Goal: Task Accomplishment & Management: Complete application form

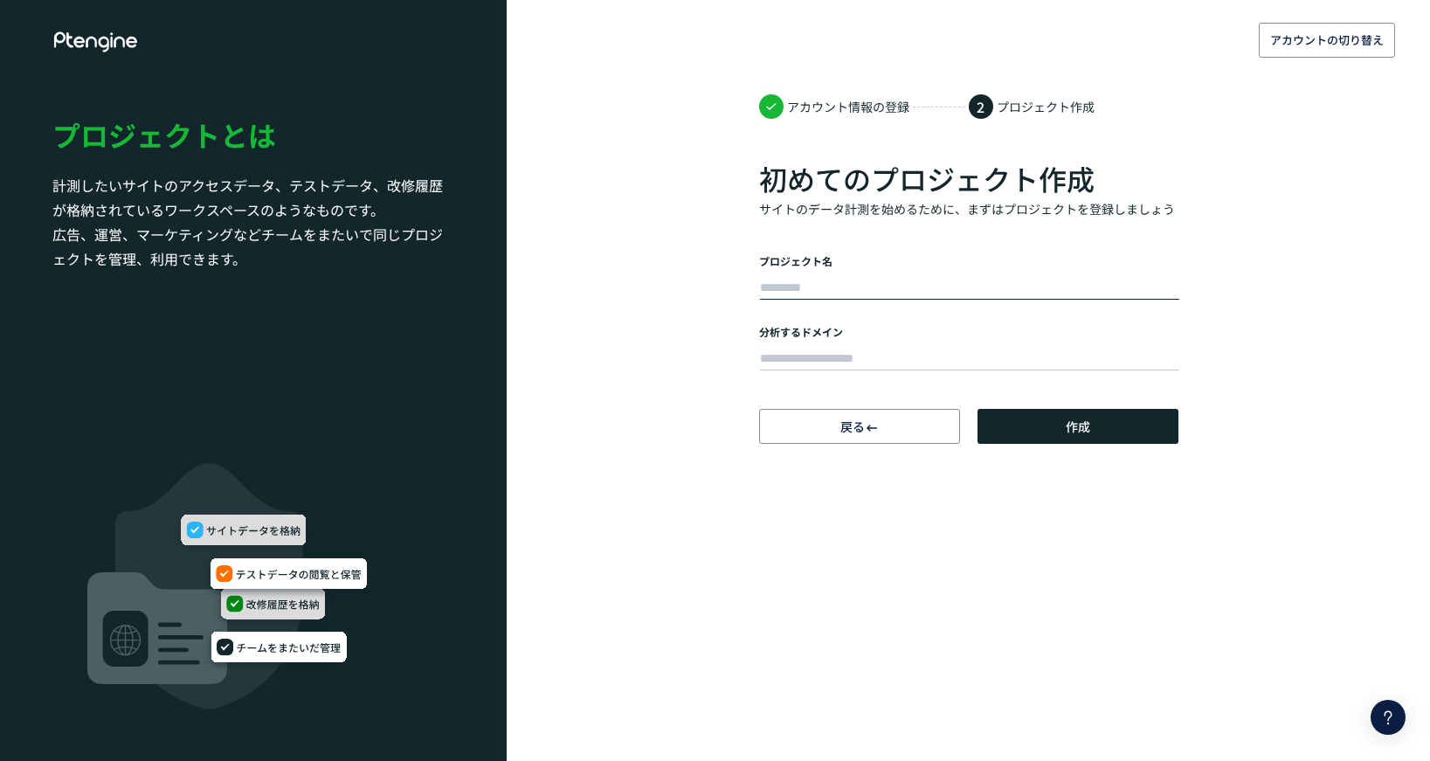
click at [826, 287] on input "text" at bounding box center [969, 288] width 419 height 24
type input "*******"
click at [821, 357] on input "text" at bounding box center [969, 359] width 419 height 24
paste input "**********"
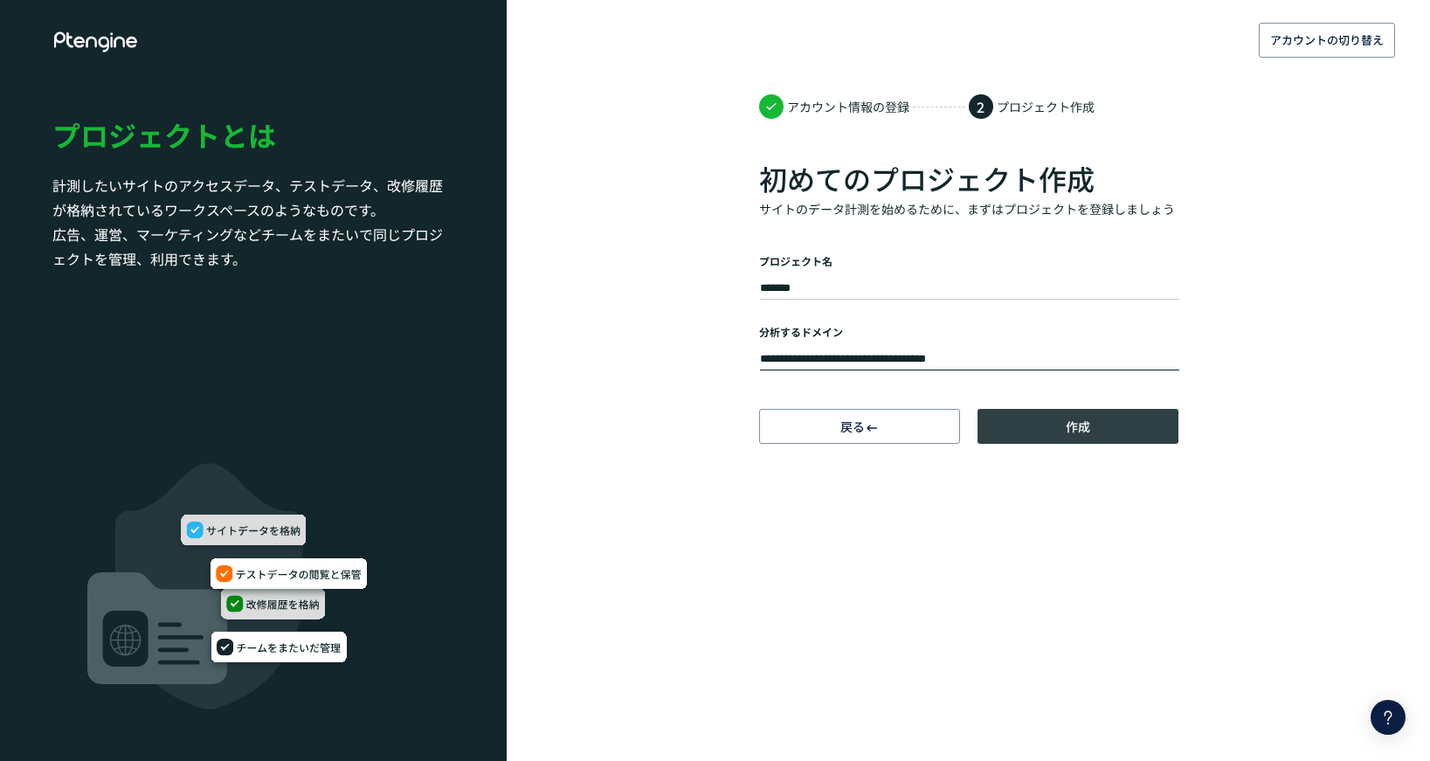
type input "**********"
click at [1081, 425] on span "作成" at bounding box center [1078, 426] width 24 height 35
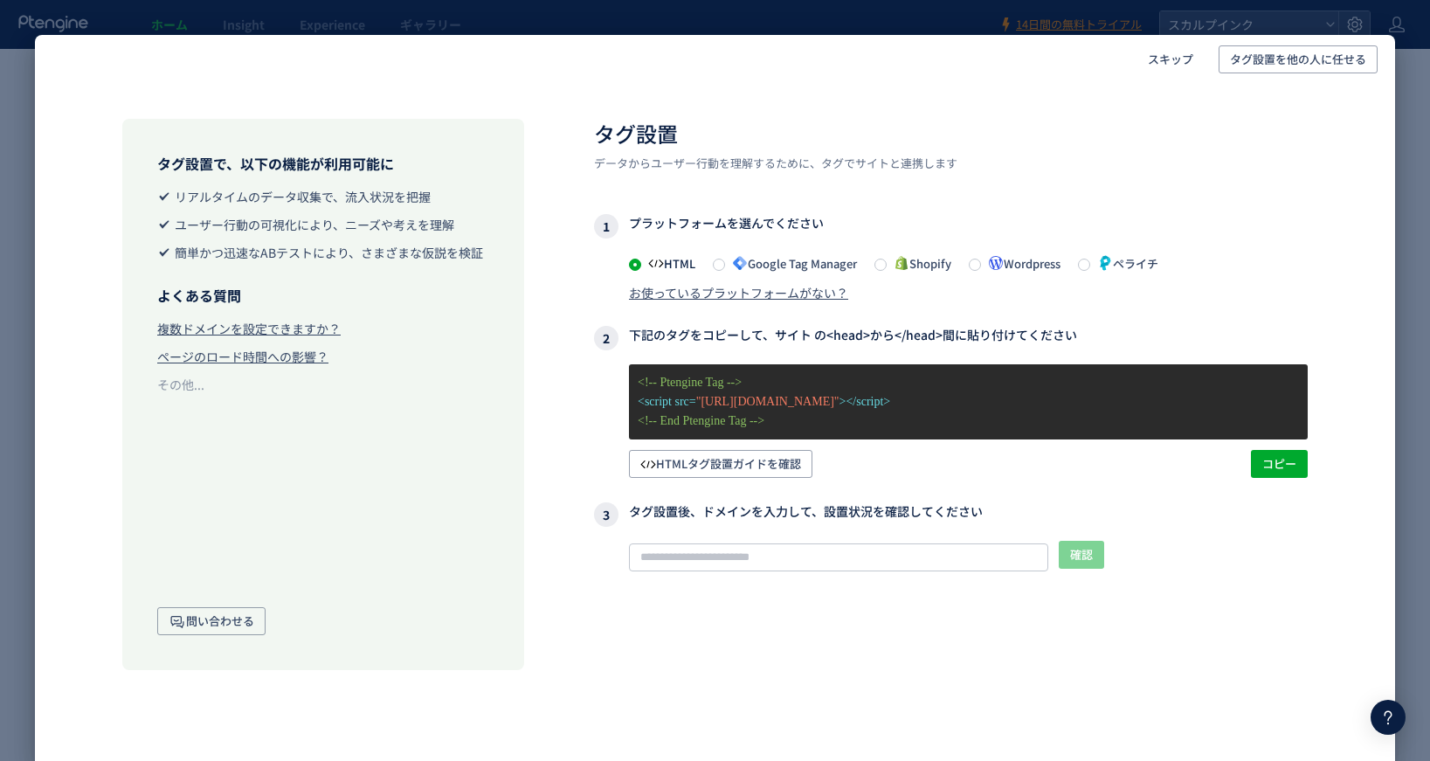
click at [774, 294] on div "お使っているプラットフォームがない？" at bounding box center [738, 292] width 219 height 17
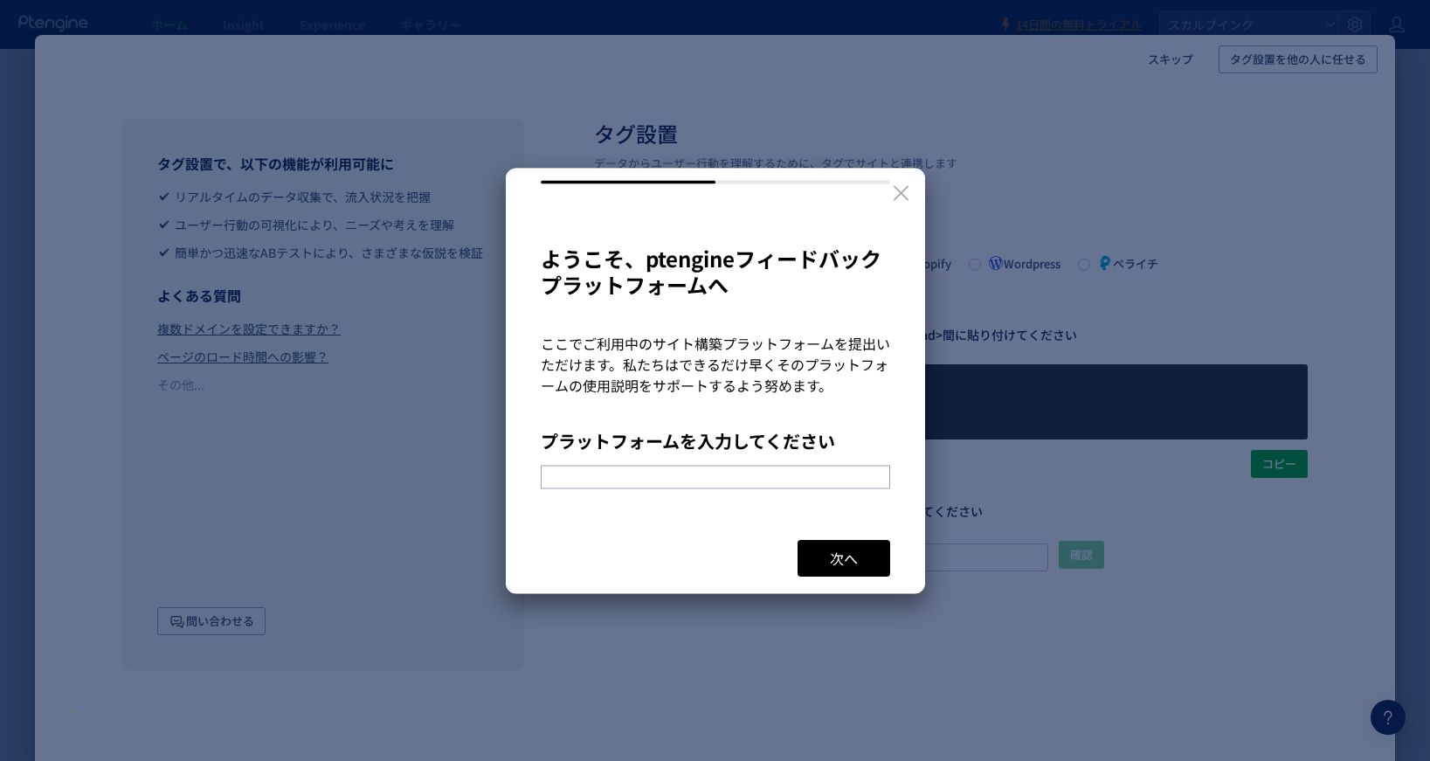
click at [708, 468] on input "text" at bounding box center [716, 477] width 350 height 24
type input "***"
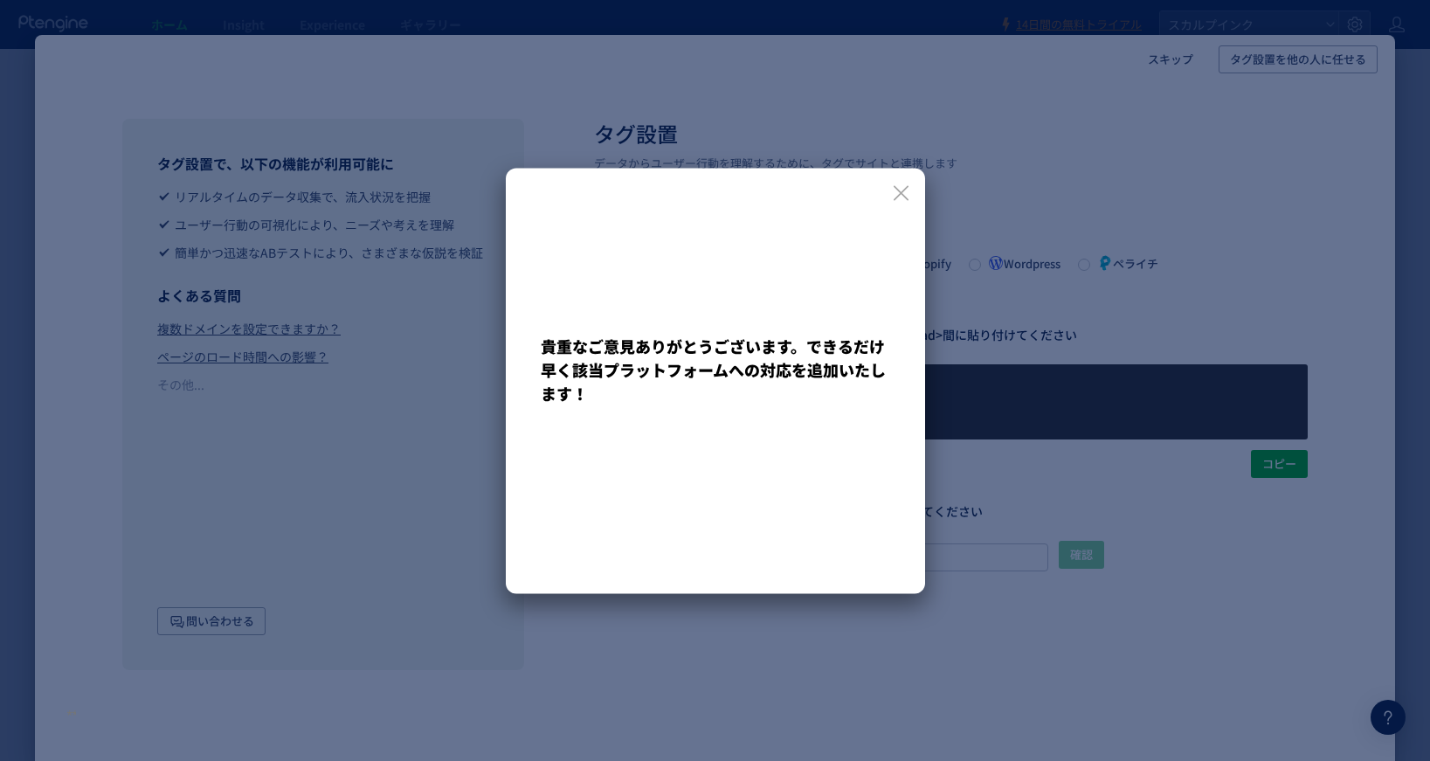
click at [909, 178] on div at bounding box center [715, 286] width 419 height 237
click at [900, 197] on icon at bounding box center [901, 193] width 22 height 22
click at [903, 196] on icon at bounding box center [901, 193] width 22 height 22
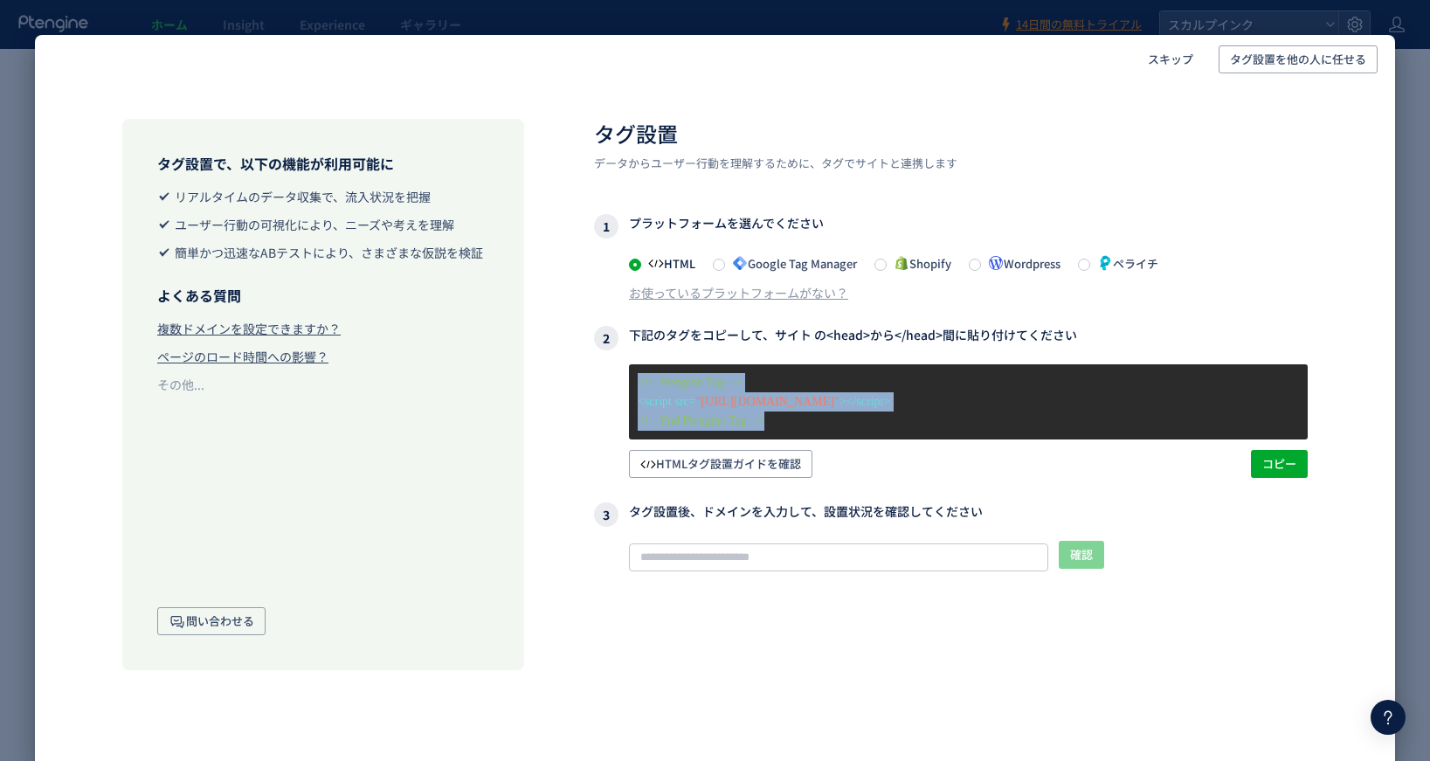
drag, startPoint x: 802, startPoint y: 421, endPoint x: 632, endPoint y: 385, distance: 174.1
click at [632, 385] on div "<!-- Ptengine Tag --> <script src= "[URL][DOMAIN_NAME]" ></script> <!-- End Pte…" at bounding box center [968, 401] width 679 height 75
copy div "<!-- Ptengine Tag --> <script src= "[URL][DOMAIN_NAME]" ></script> <!-- End Pte…"
click at [746, 464] on span "HTMLタグ設置ガイドを確認" at bounding box center [720, 464] width 161 height 28
click at [758, 262] on span "Google Tag Manager" at bounding box center [791, 263] width 132 height 17
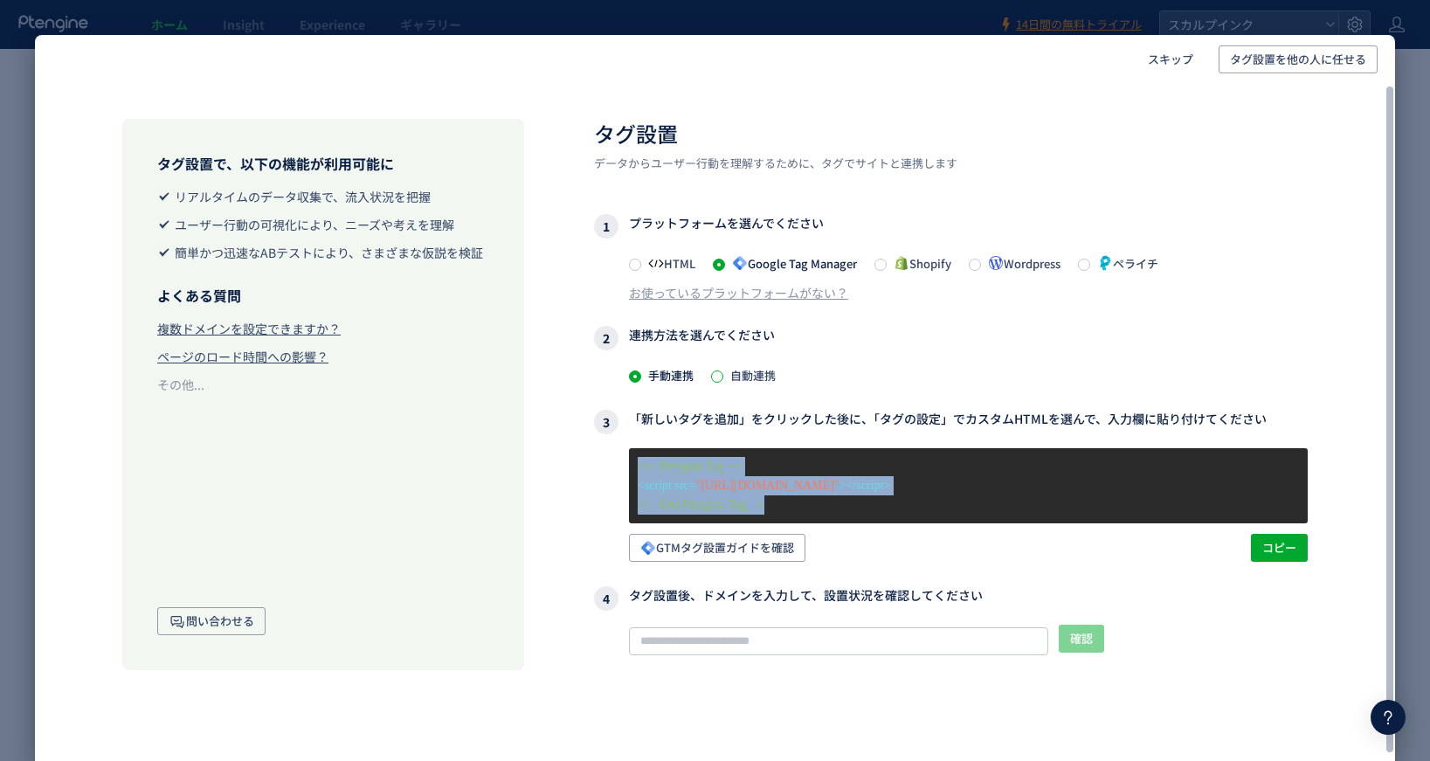
click at [722, 375] on span at bounding box center [717, 376] width 12 height 12
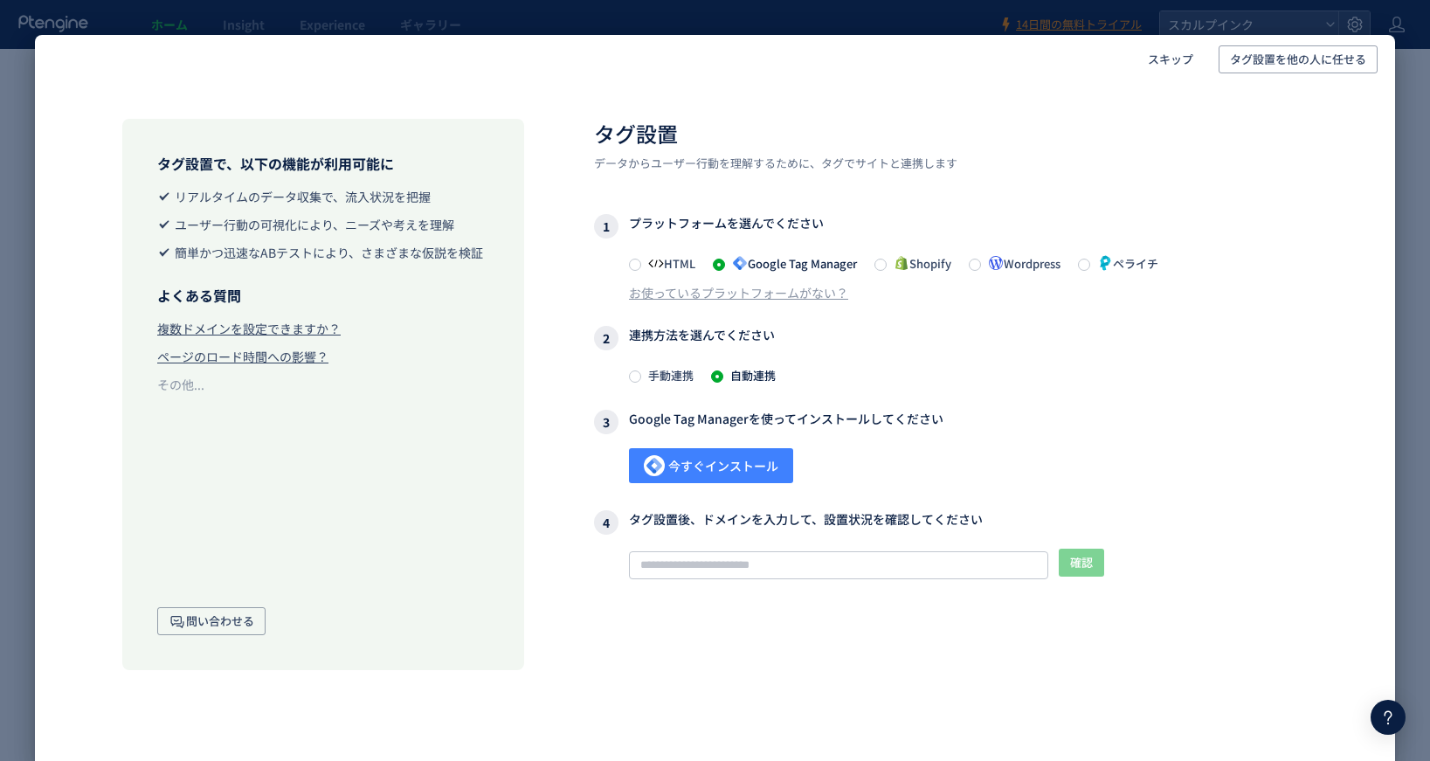
click at [726, 462] on span "今すぐインストール" at bounding box center [711, 465] width 135 height 35
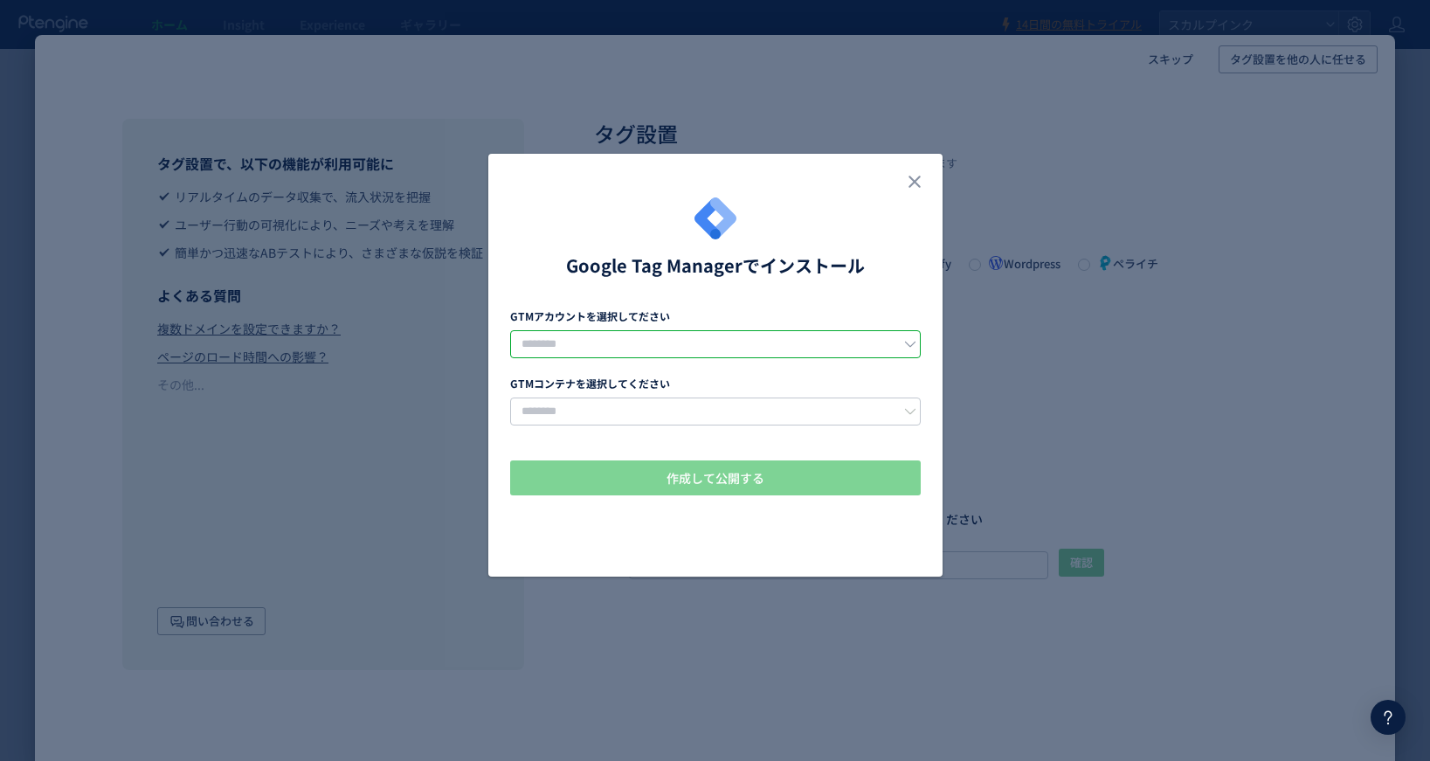
click at [0, 0] on input "dialog" at bounding box center [0, 0] width 0 height 0
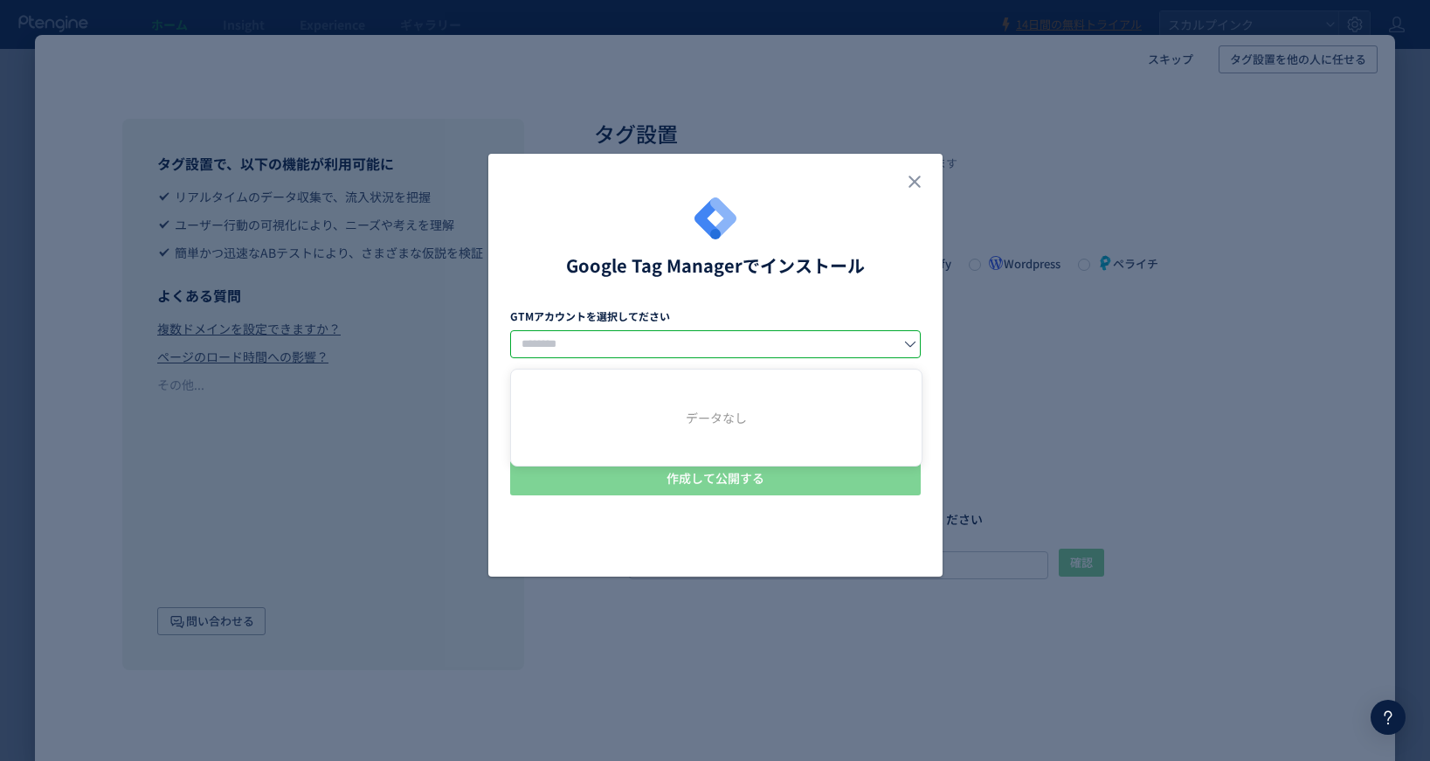
click at [0, 0] on input "dialog" at bounding box center [0, 0] width 0 height 0
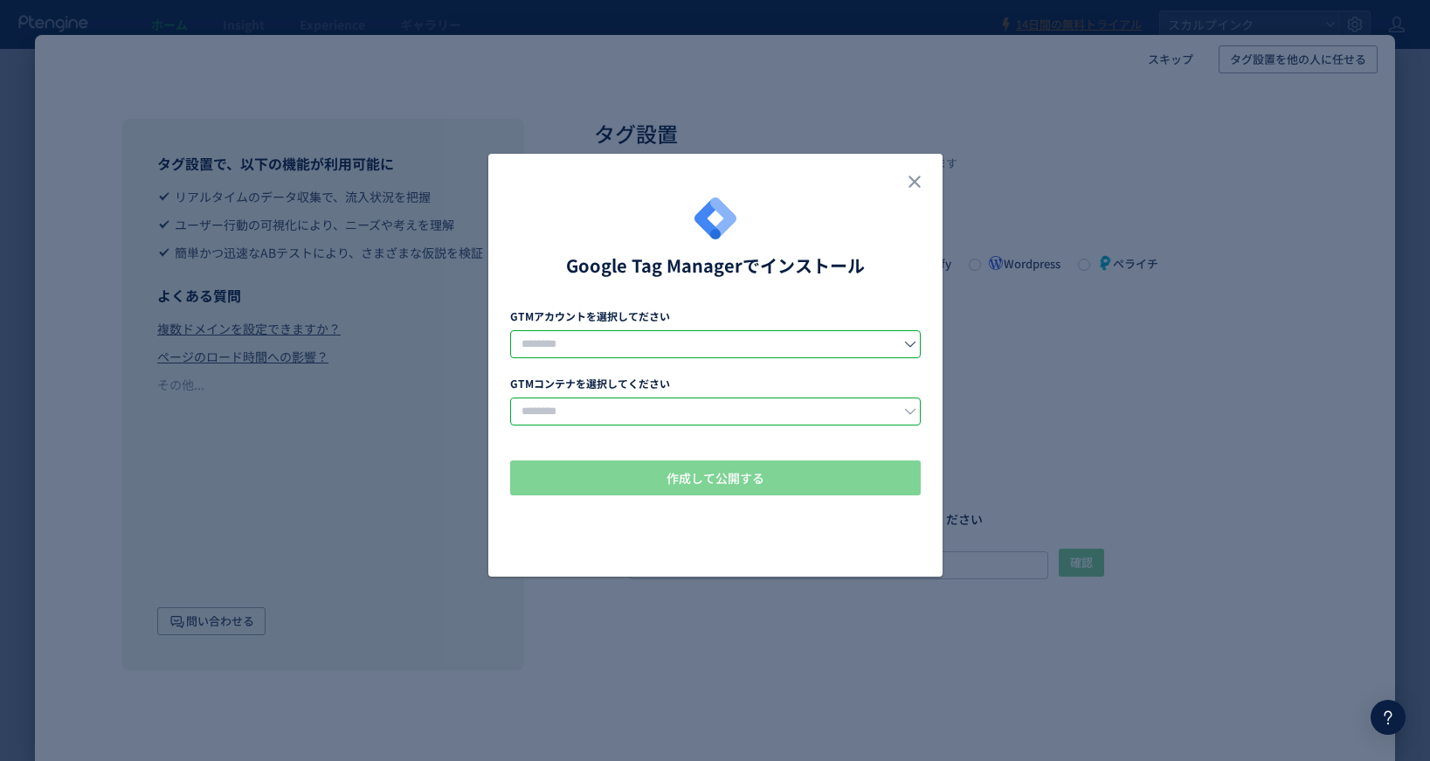
click at [673, 407] on input "dialog" at bounding box center [715, 412] width 411 height 28
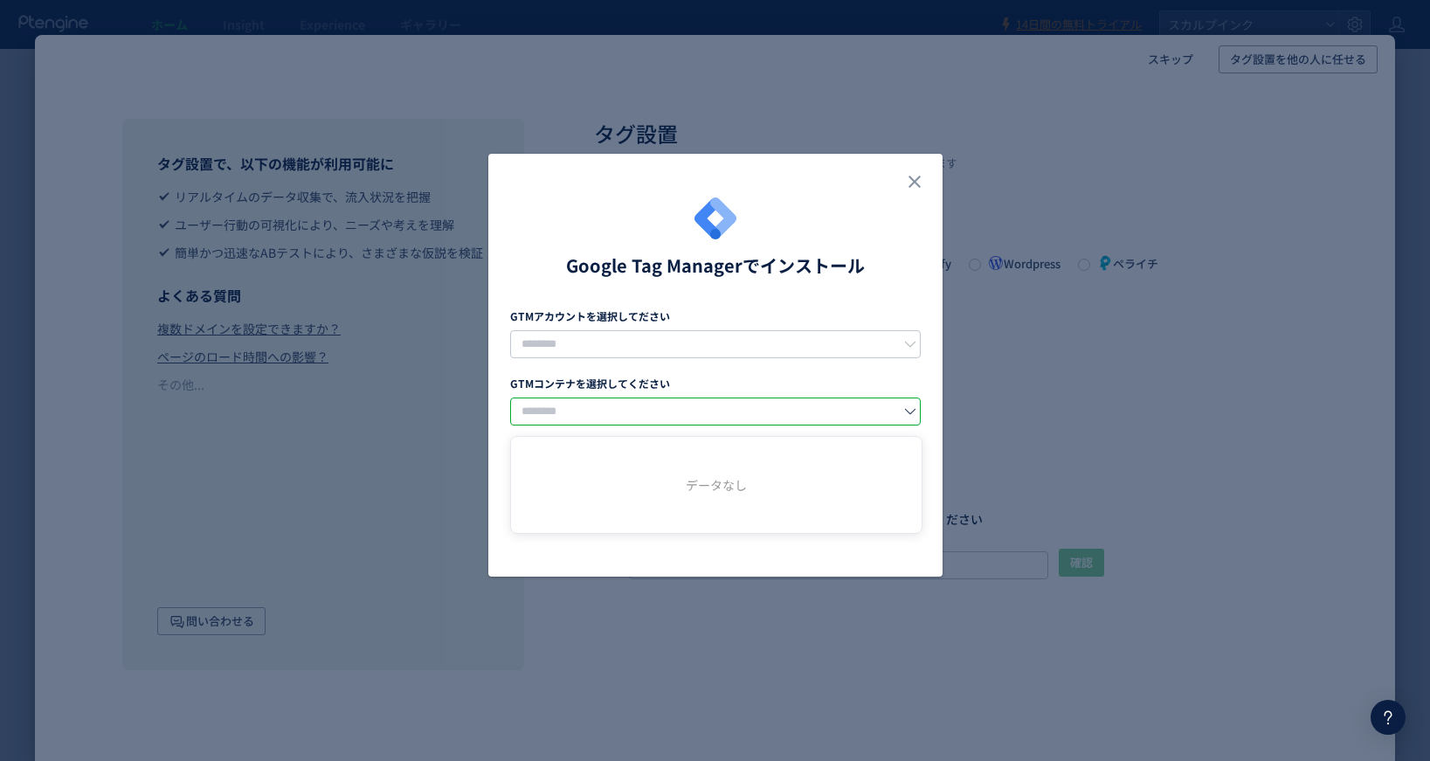
click at [673, 407] on input "dialog" at bounding box center [715, 412] width 411 height 28
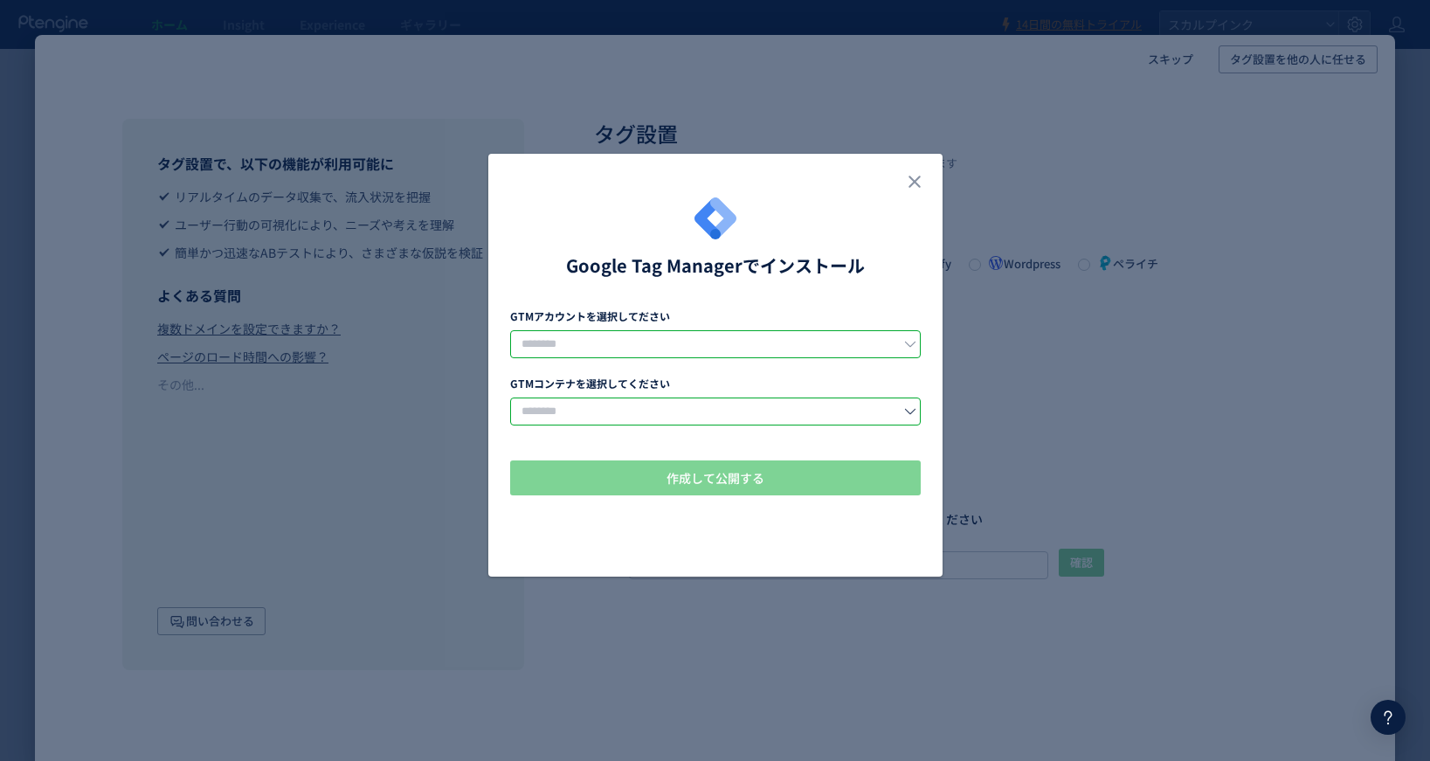
click at [0, 0] on input "dialog" at bounding box center [0, 0] width 0 height 0
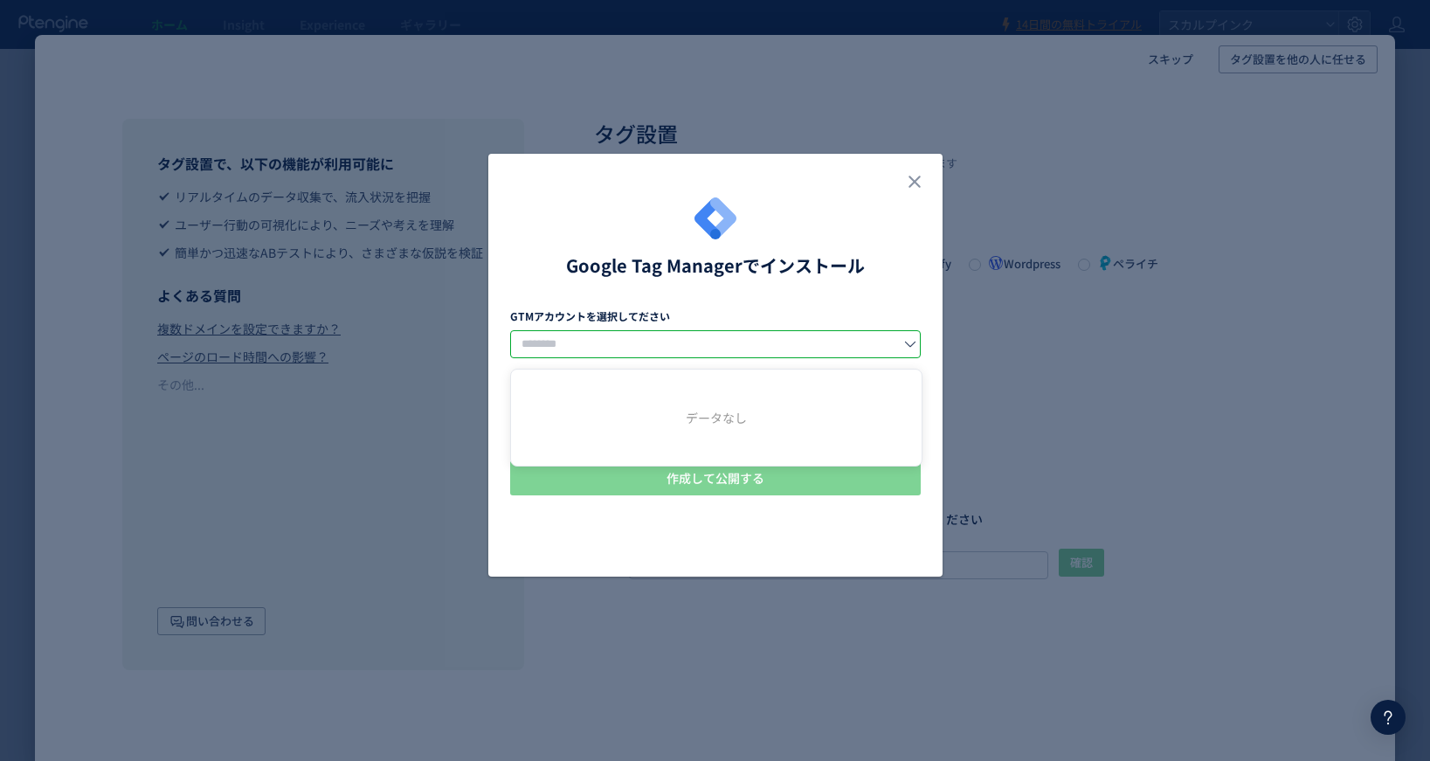
click at [0, 0] on input "dialog" at bounding box center [0, 0] width 0 height 0
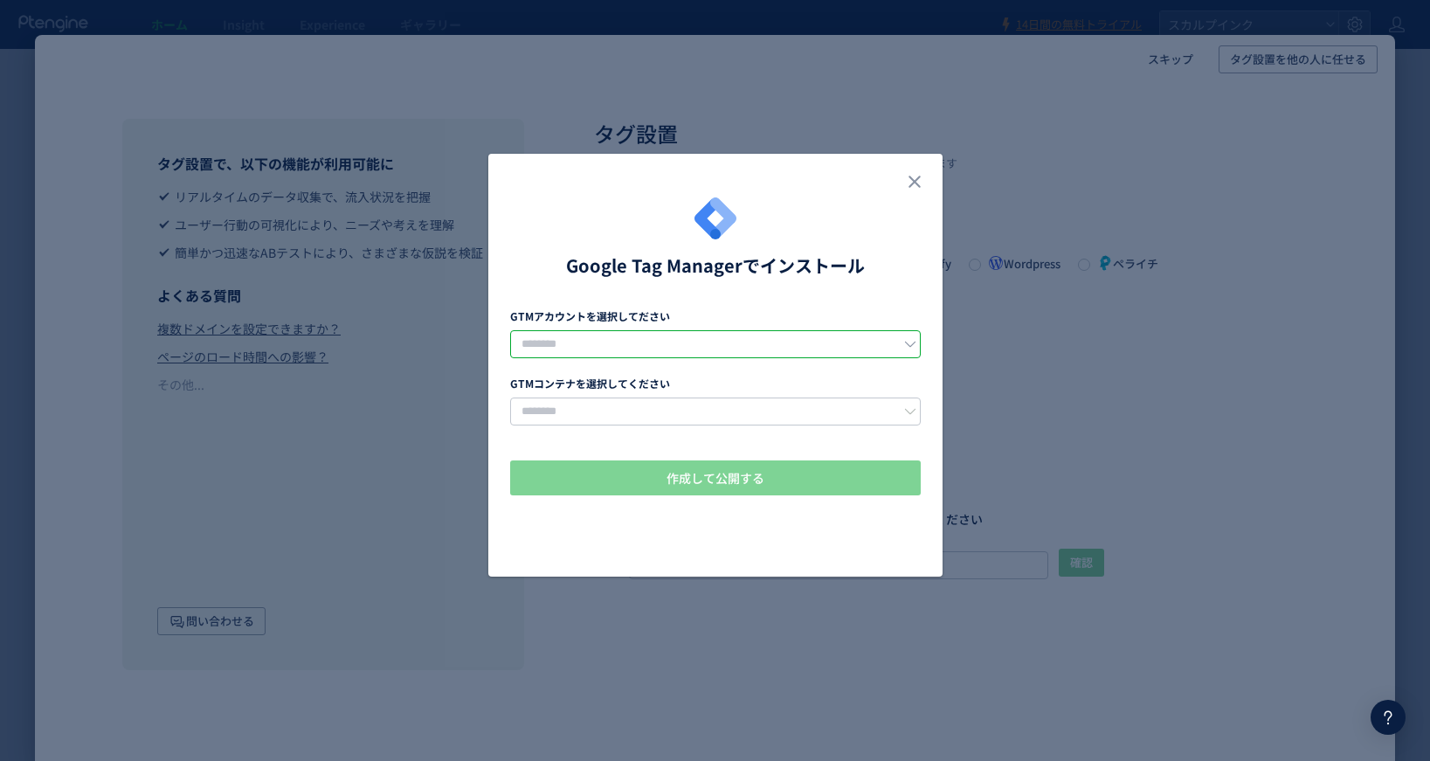
click at [0, 0] on input "dialog" at bounding box center [0, 0] width 0 height 0
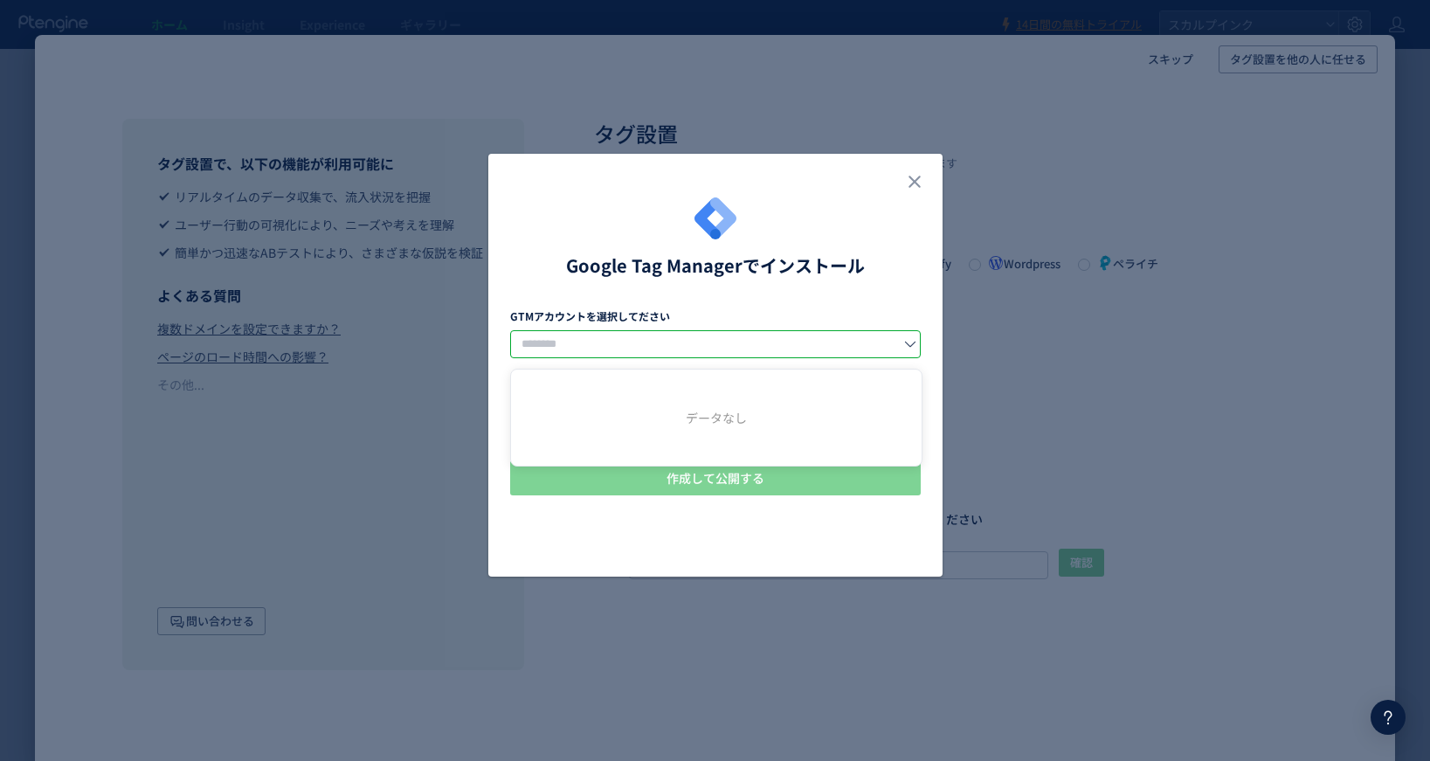
click at [0, 0] on input "dialog" at bounding box center [0, 0] width 0 height 0
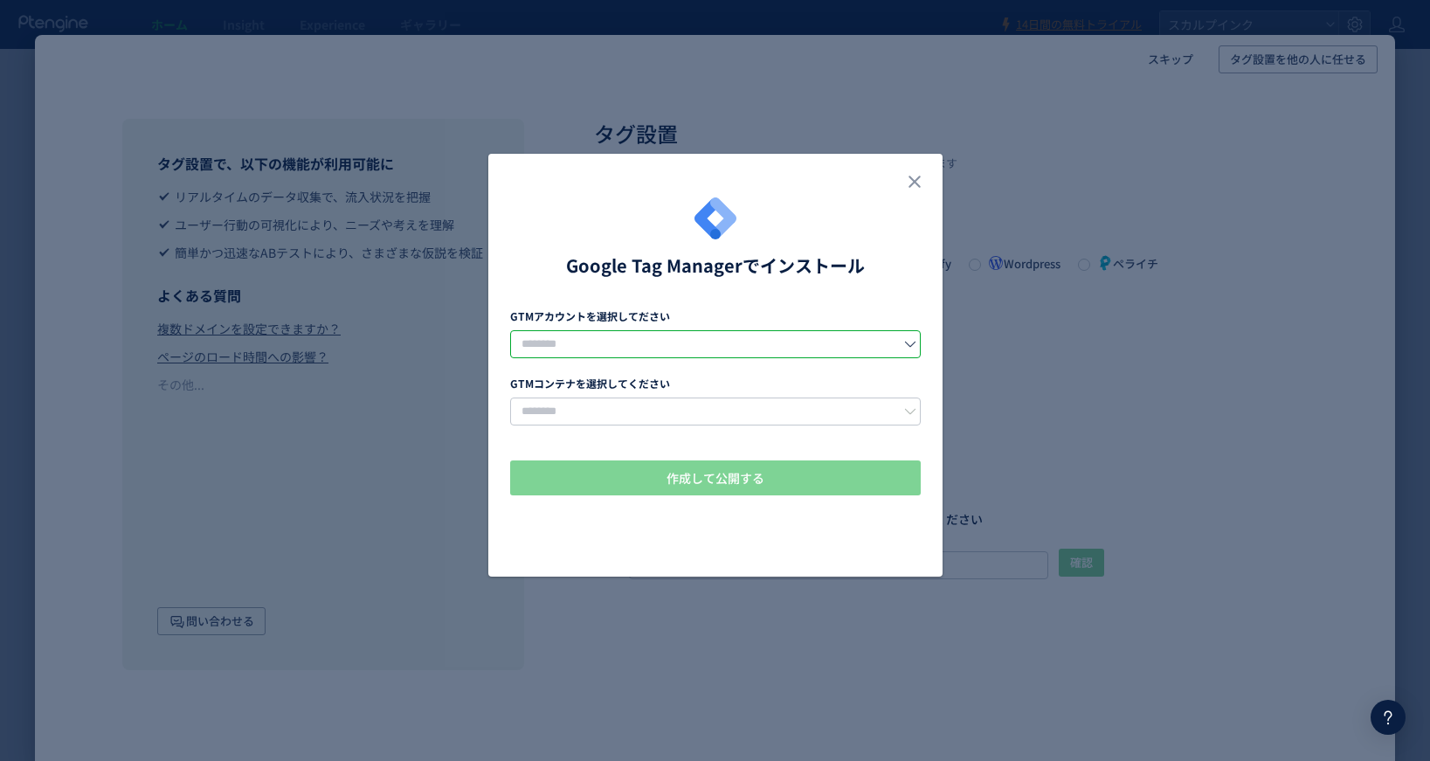
click at [0, 0] on input "dialog" at bounding box center [0, 0] width 0 height 0
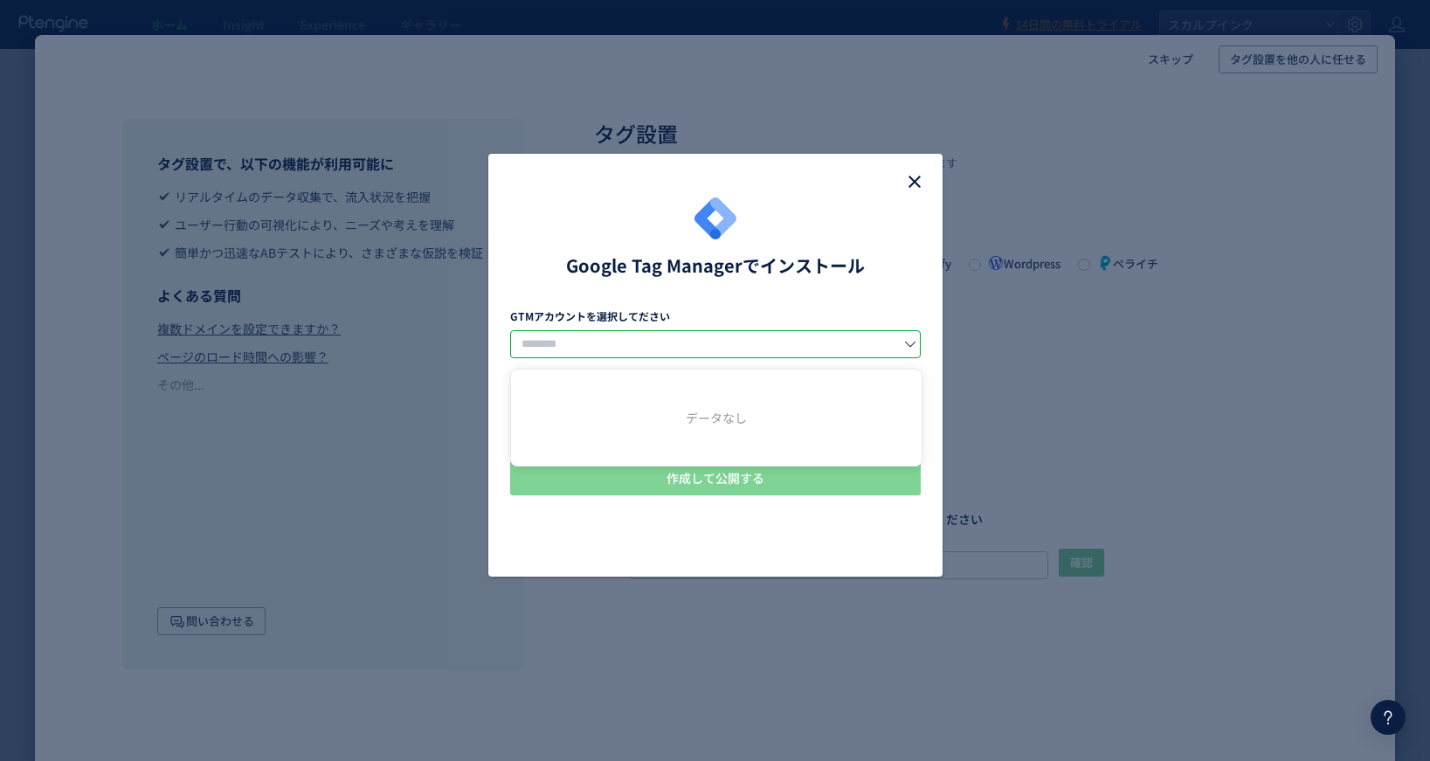
click at [922, 175] on icon "close" at bounding box center [914, 181] width 21 height 21
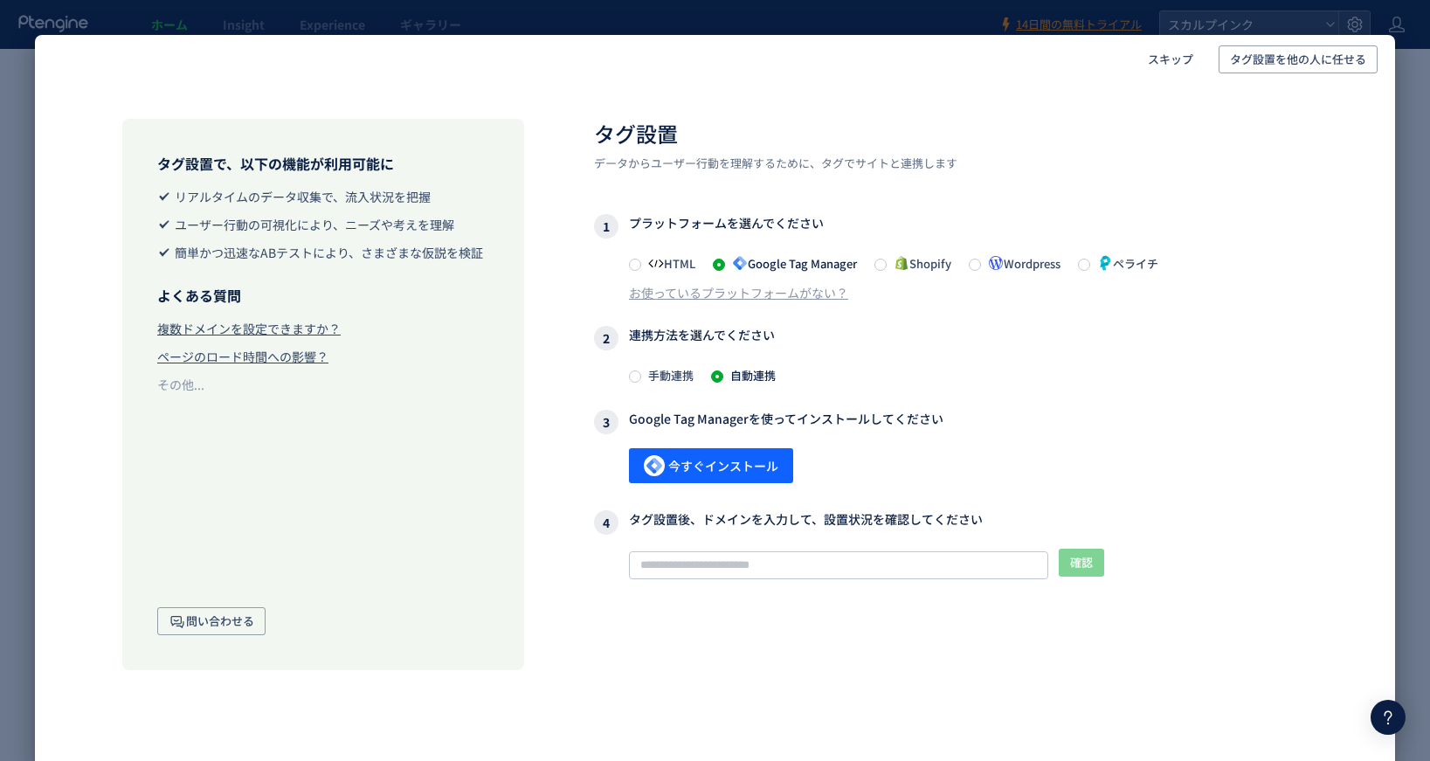
click at [652, 262] on icon at bounding box center [656, 263] width 16 height 16
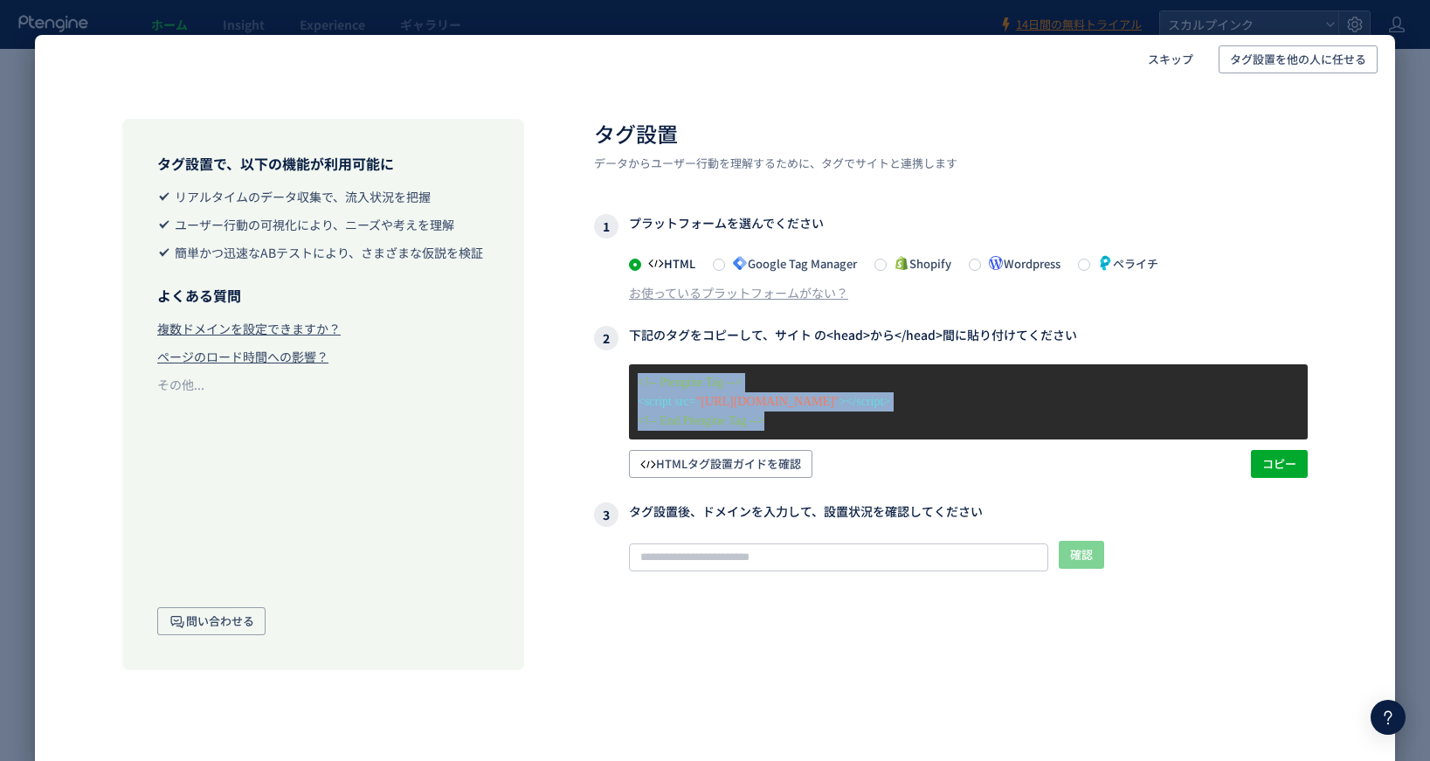
drag, startPoint x: 799, startPoint y: 420, endPoint x: 633, endPoint y: 381, distance: 169.8
click at [633, 381] on div "<!-- Ptengine Tag --> <script src= "[URL][DOMAIN_NAME]" ></script> <!-- End Pte…" at bounding box center [968, 401] width 679 height 75
copy div "<!-- Ptengine Tag --> <script src= "[URL][DOMAIN_NAME]" ></script> <!-- End Pte…"
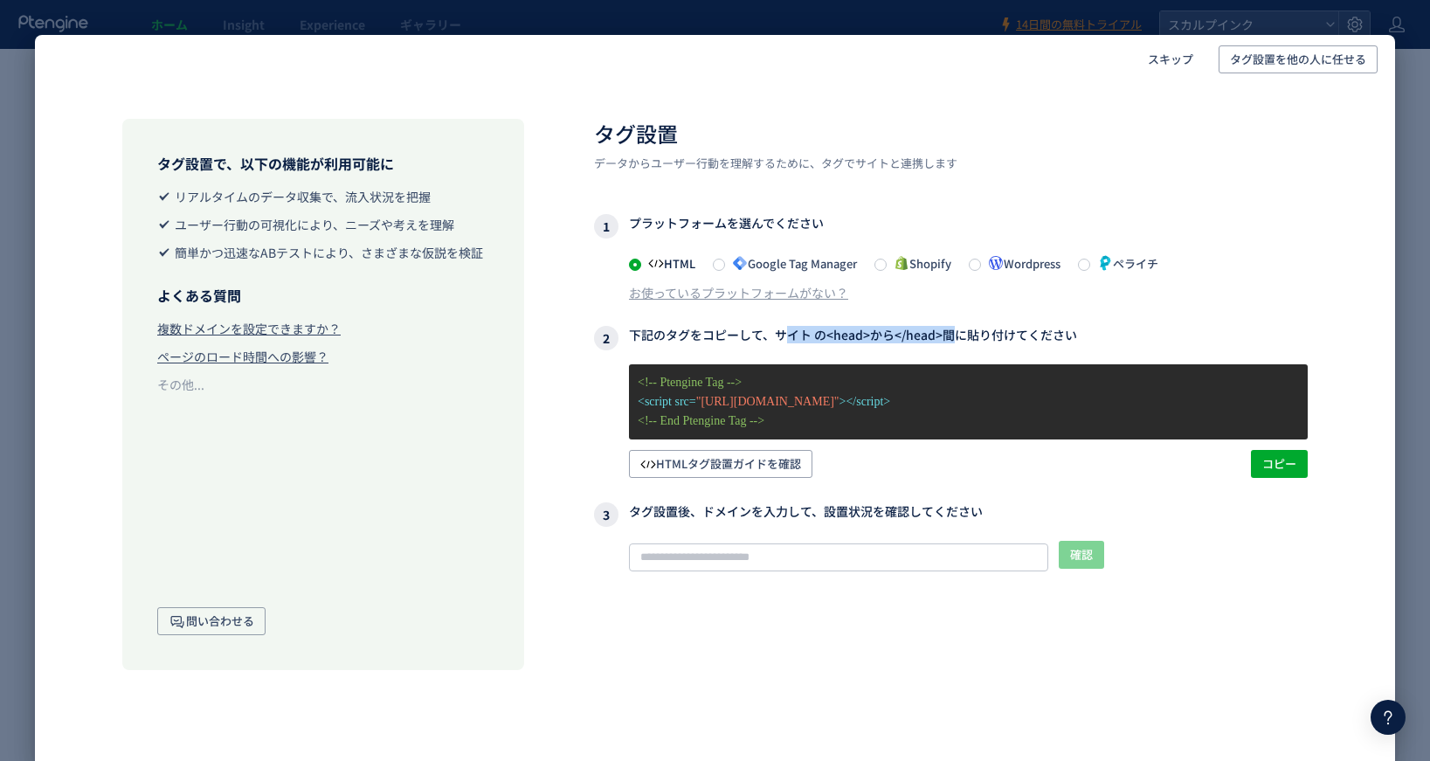
drag, startPoint x: 778, startPoint y: 333, endPoint x: 942, endPoint y: 329, distance: 164.3
click at [942, 329] on h3 "2 下記のタグをコピーして、サイト の<head>から</head>間に貼り付けてください" at bounding box center [951, 338] width 714 height 24
copy h3 "サイト の<head>から</head>"
click at [808, 419] on p "<!-- End Ptengine Tag -->" at bounding box center [968, 421] width 661 height 19
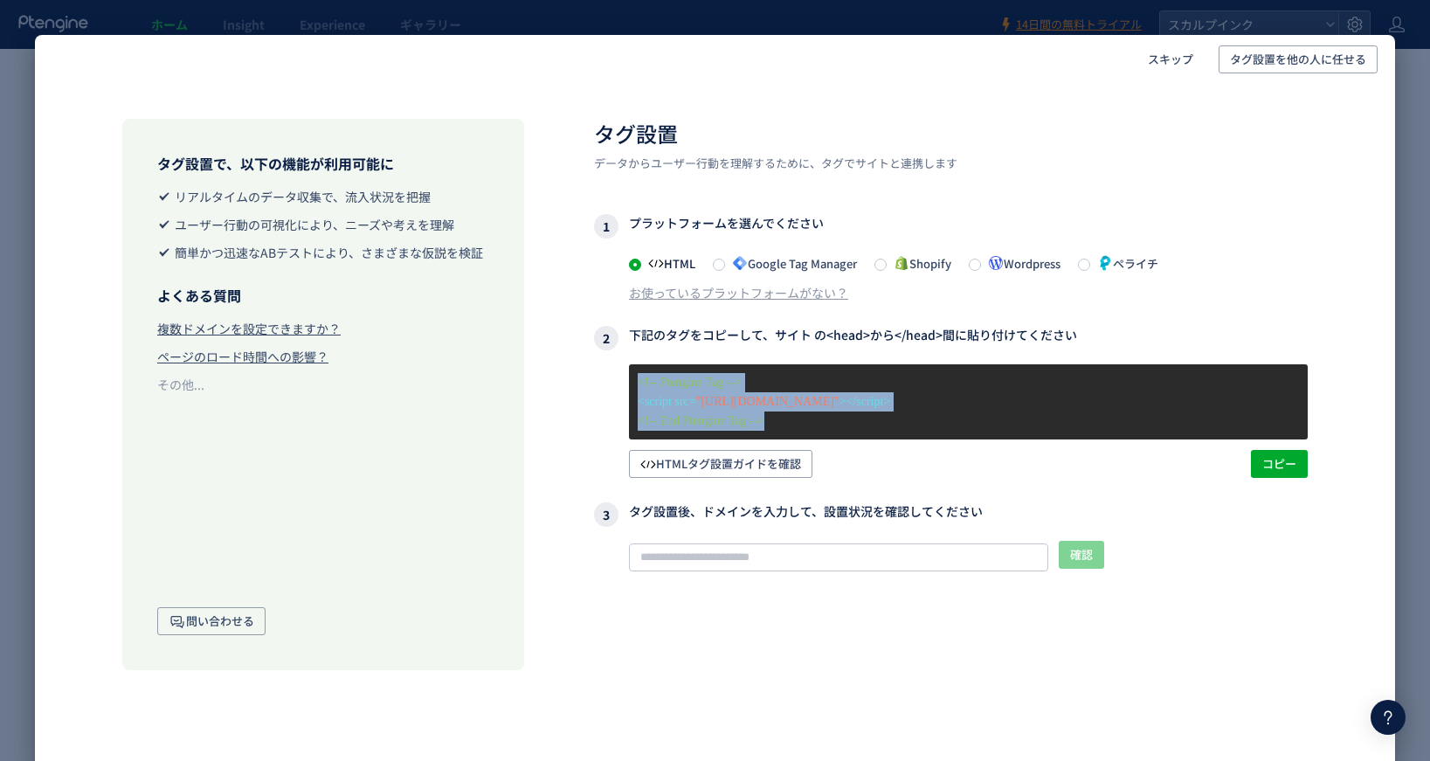
drag, startPoint x: 816, startPoint y: 422, endPoint x: 630, endPoint y: 379, distance: 191.0
click at [630, 379] on div "<!-- Ptengine Tag --> <script src= "[URL][DOMAIN_NAME]" ></script> <!-- End Pte…" at bounding box center [968, 401] width 679 height 75
copy div "<!-- Ptengine Tag --> <script src= "[URL][DOMAIN_NAME]" ></script> <!-- End Pte…"
click at [740, 557] on input "text" at bounding box center [838, 557] width 419 height 28
paste input "**********"
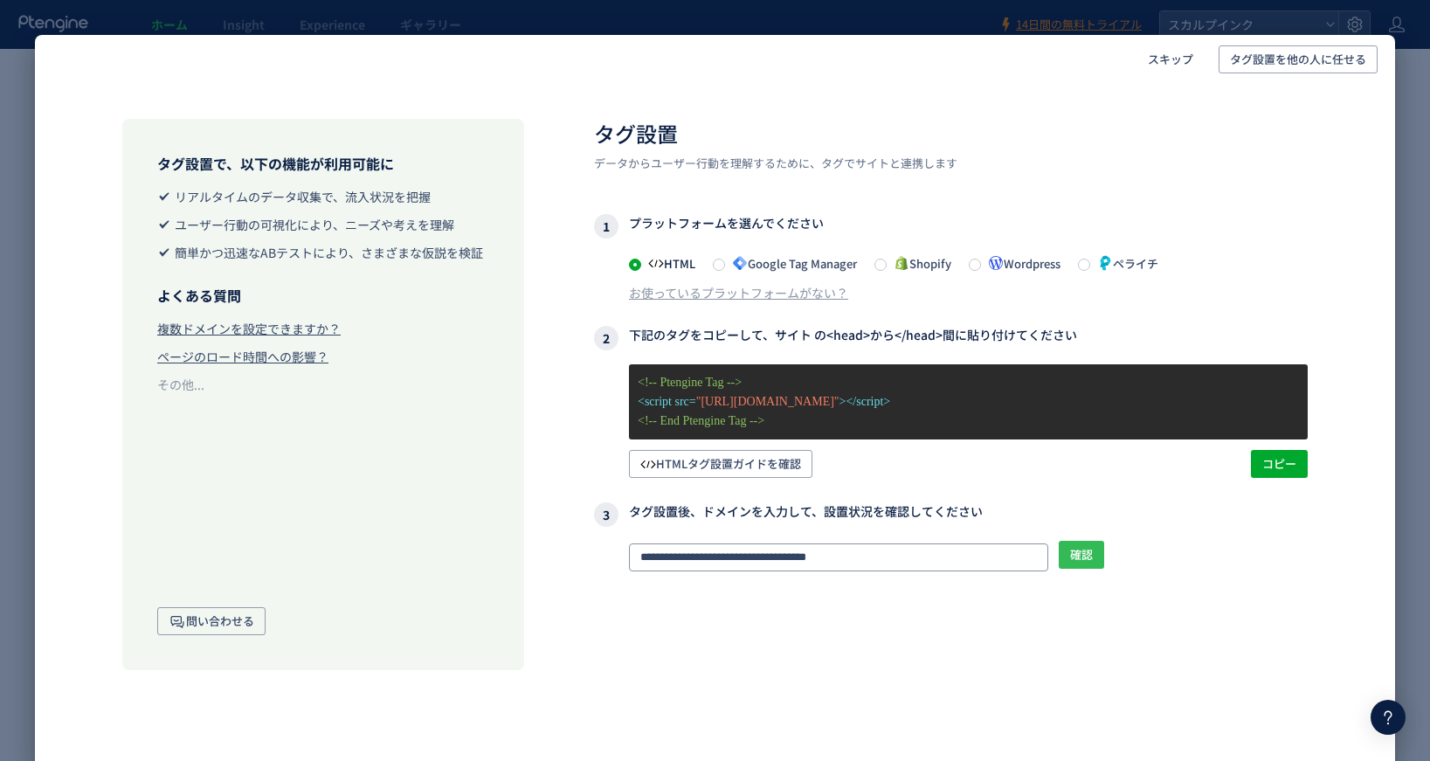
type input "**********"
click at [1092, 557] on span "確認" at bounding box center [1081, 555] width 23 height 28
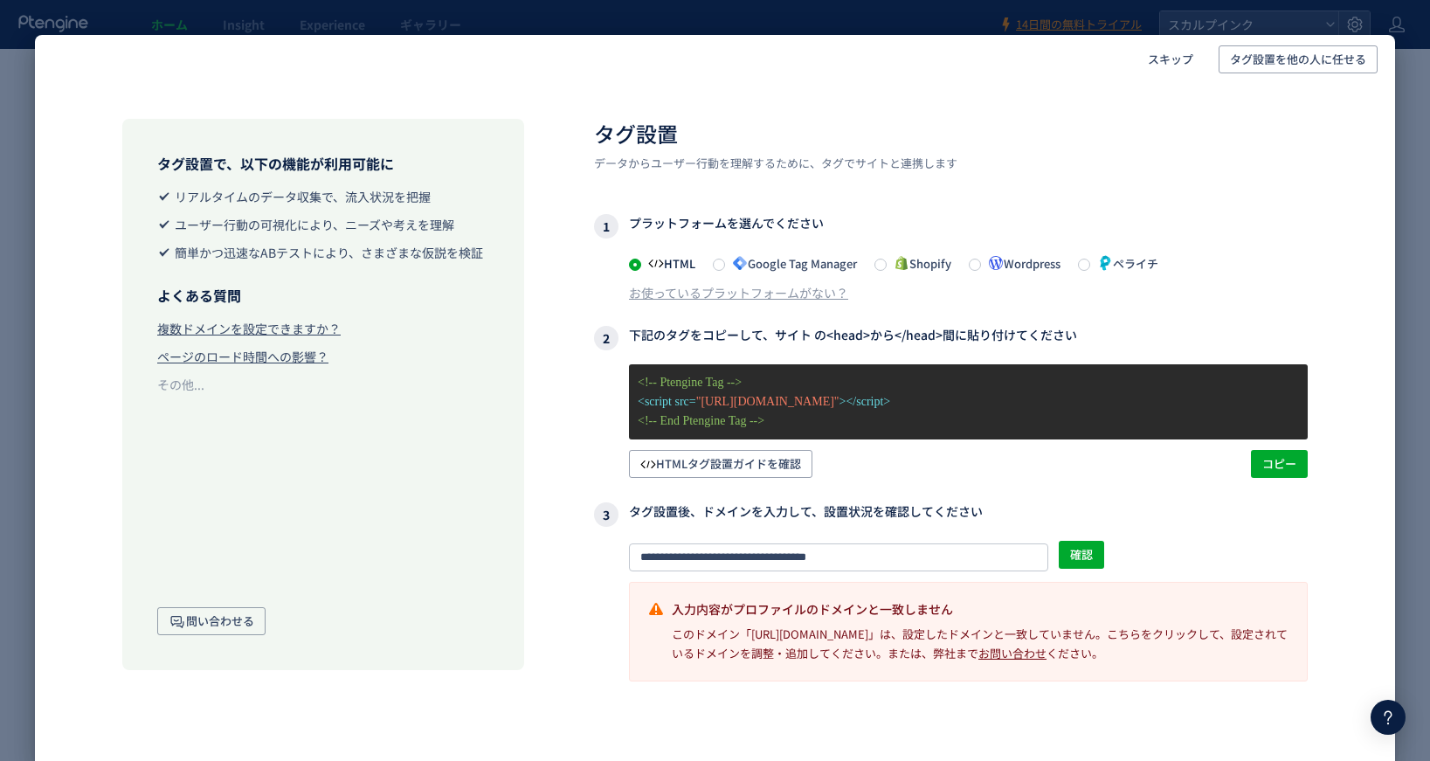
click at [1141, 633] on link "こちら" at bounding box center [1124, 634] width 34 height 17
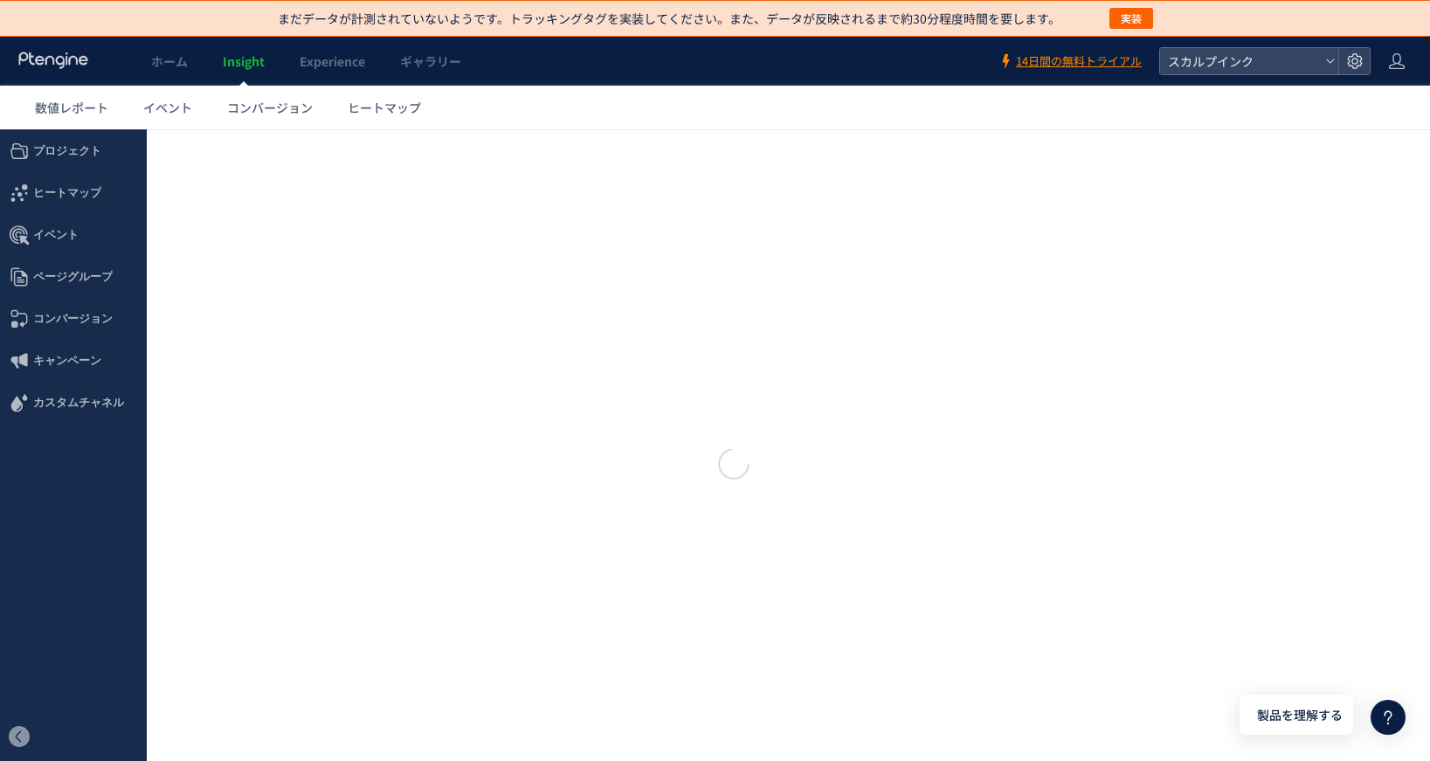
type input "*******"
type input "**********"
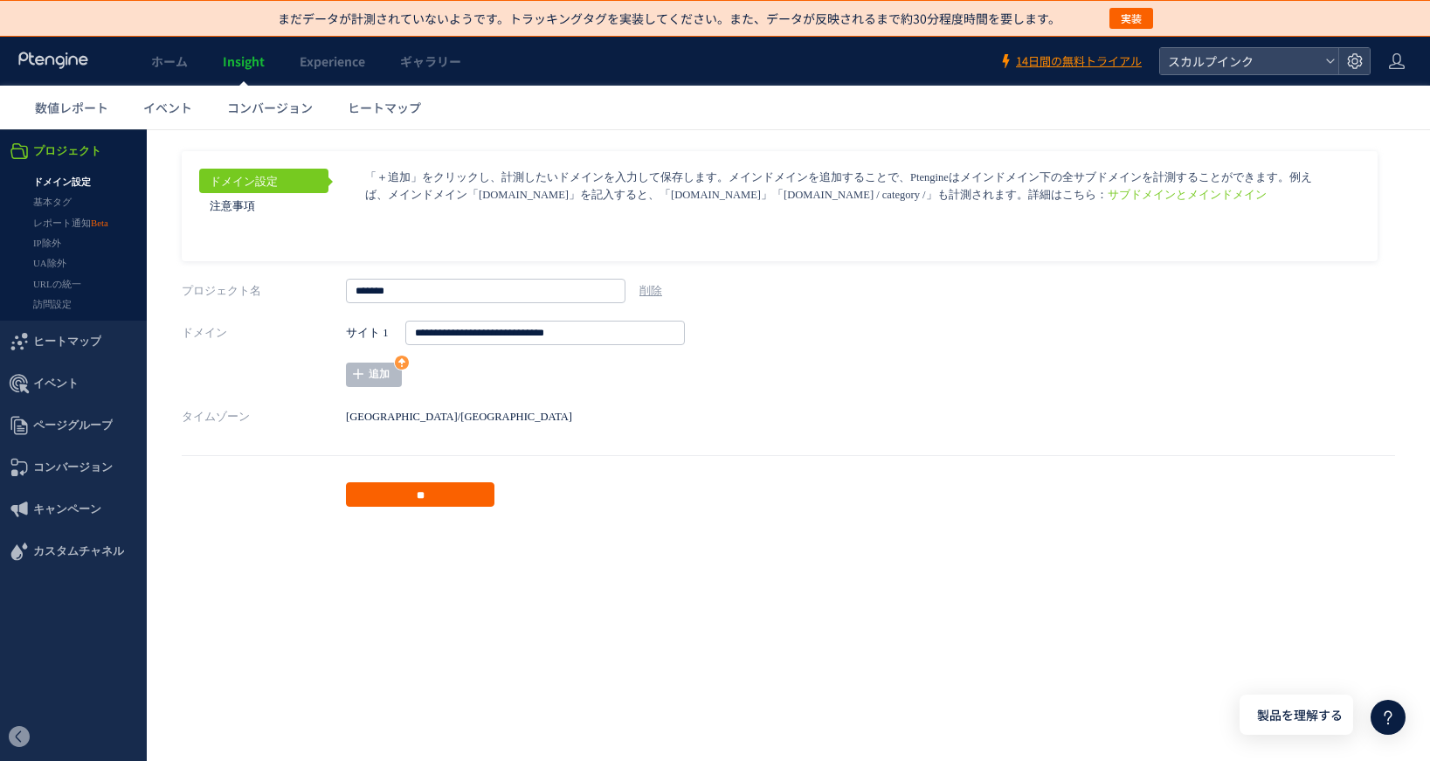
click at [453, 492] on input "**" at bounding box center [420, 494] width 149 height 24
click at [1135, 24] on span "実装" at bounding box center [1131, 18] width 21 height 21
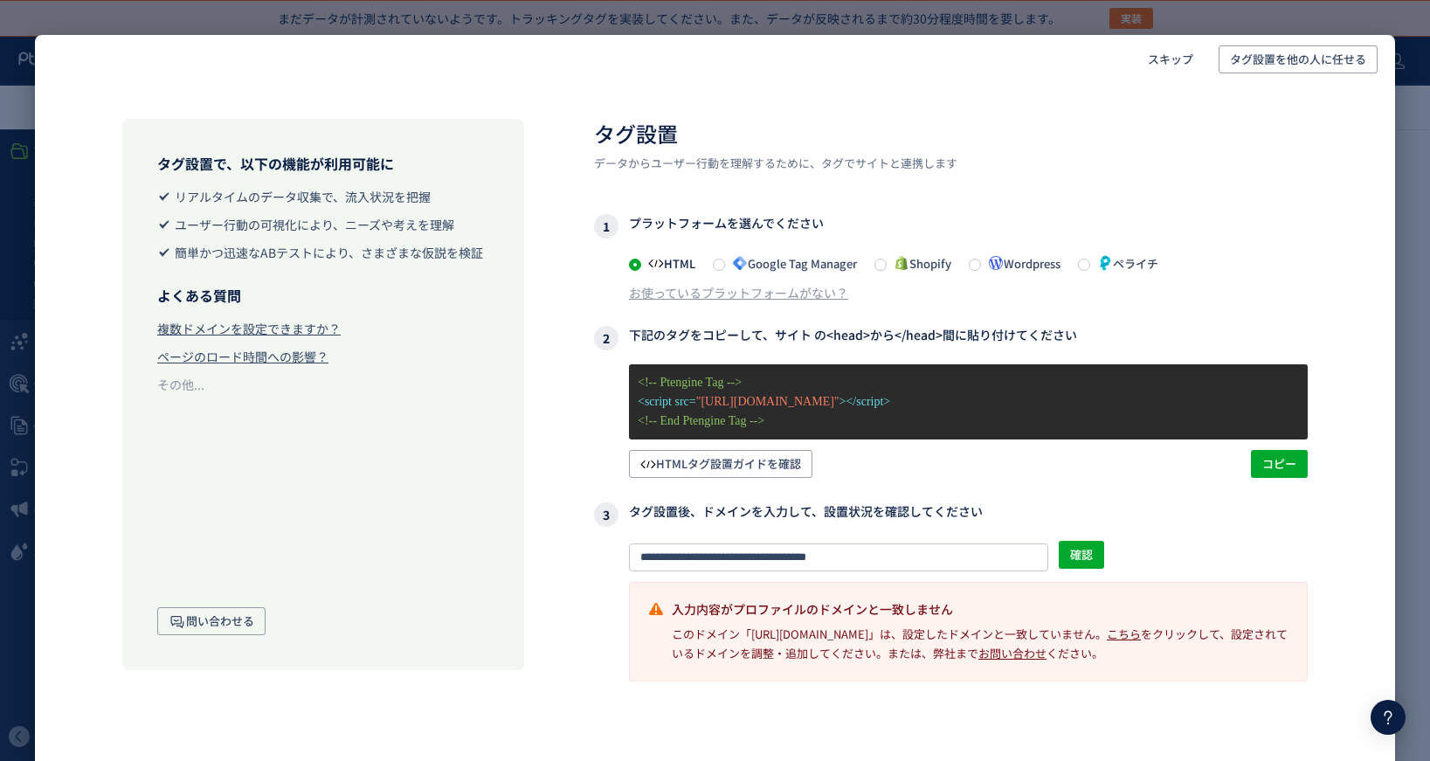
click at [869, 337] on h3 "2 下記のタグをコピーして、サイト の<head>から</head>間に貼り付けてください" at bounding box center [951, 338] width 714 height 24
click at [778, 468] on span "HTMLタグ設置ガイドを確認" at bounding box center [720, 464] width 161 height 28
click at [1075, 551] on span "確認" at bounding box center [1081, 555] width 23 height 28
drag, startPoint x: 668, startPoint y: 334, endPoint x: 698, endPoint y: 333, distance: 29.7
click at [698, 333] on h3 "2 下記のタグをコピーして、サイト の<head>から</head>間に貼り付けてください" at bounding box center [951, 338] width 714 height 24
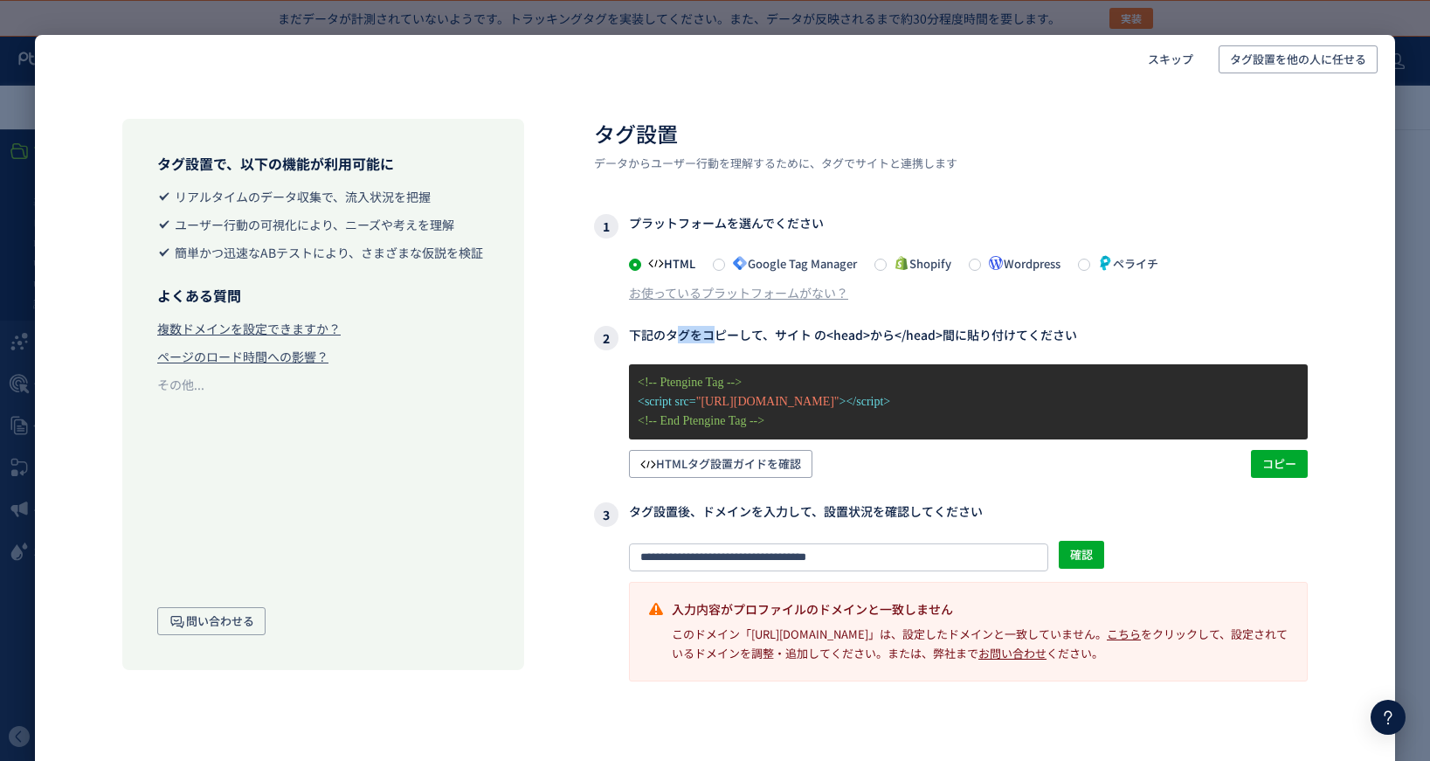
click at [693, 333] on h3 "2 下記のタグをコピーして、サイト の<head>から</head>間に貼り付けてください" at bounding box center [951, 338] width 714 height 24
drag, startPoint x: 668, startPoint y: 333, endPoint x: 1027, endPoint y: 333, distance: 359.1
click at [1027, 333] on h3 "2 下記のタグをコピーして、サイト の<head>から</head>間に貼り付けてください" at bounding box center [951, 338] width 714 height 24
copy h3 "タグをコピーして、サイト の<head>から</head>間に貼り付けて"
